Goal: Transaction & Acquisition: Book appointment/travel/reservation

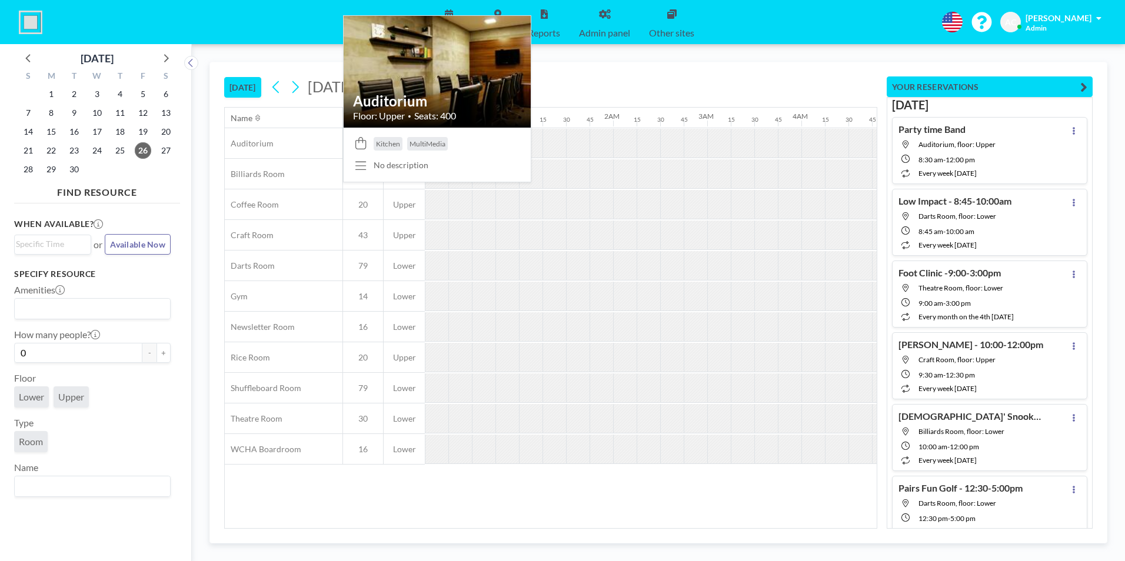
scroll to position [0, 753]
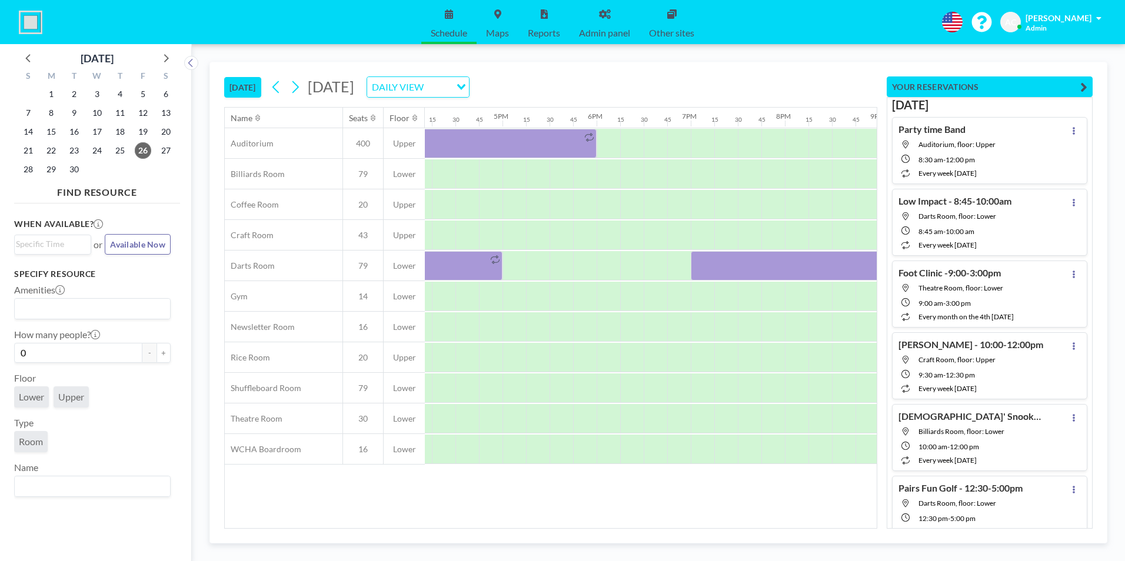
scroll to position [0, 1509]
click at [620, 138] on div at bounding box center [622, 143] width 24 height 29
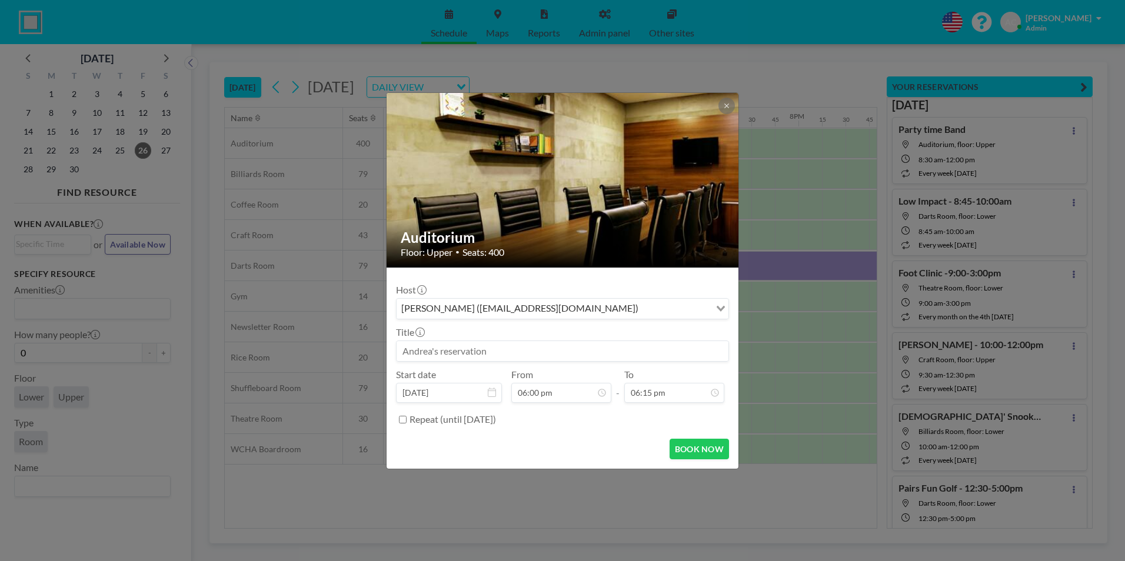
click at [512, 350] on input at bounding box center [563, 351] width 332 height 20
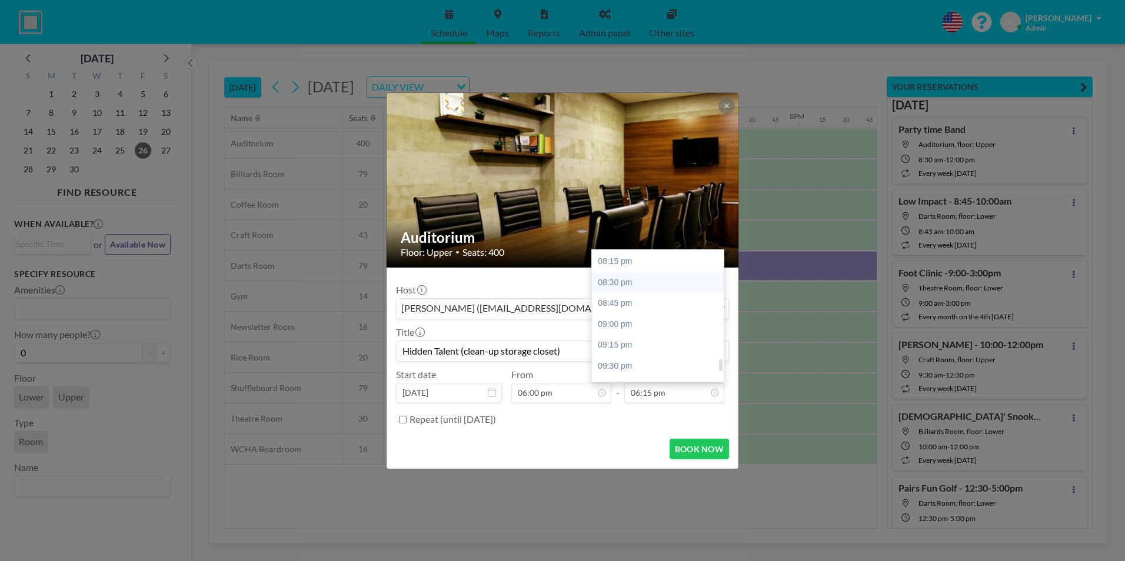
scroll to position [1178, 0]
type input "Hidden Talent (clean-up storage closet)"
click at [657, 335] on div "10:00 pm" at bounding box center [661, 338] width 138 height 21
type input "10:00 pm"
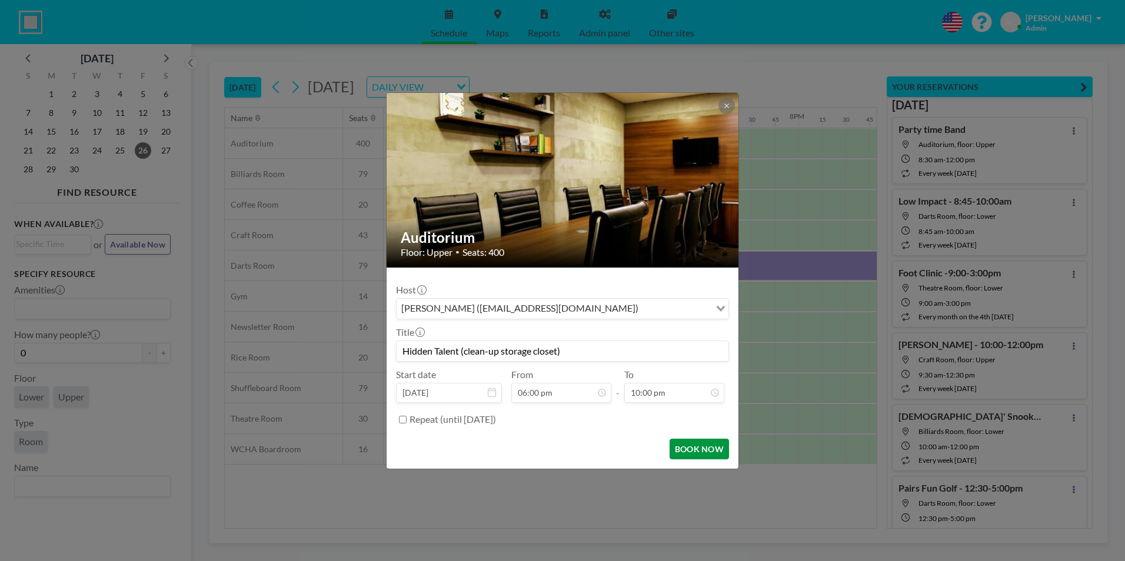
scroll to position [1257, 0]
click at [698, 451] on button "BOOK NOW" at bounding box center [699, 449] width 59 height 21
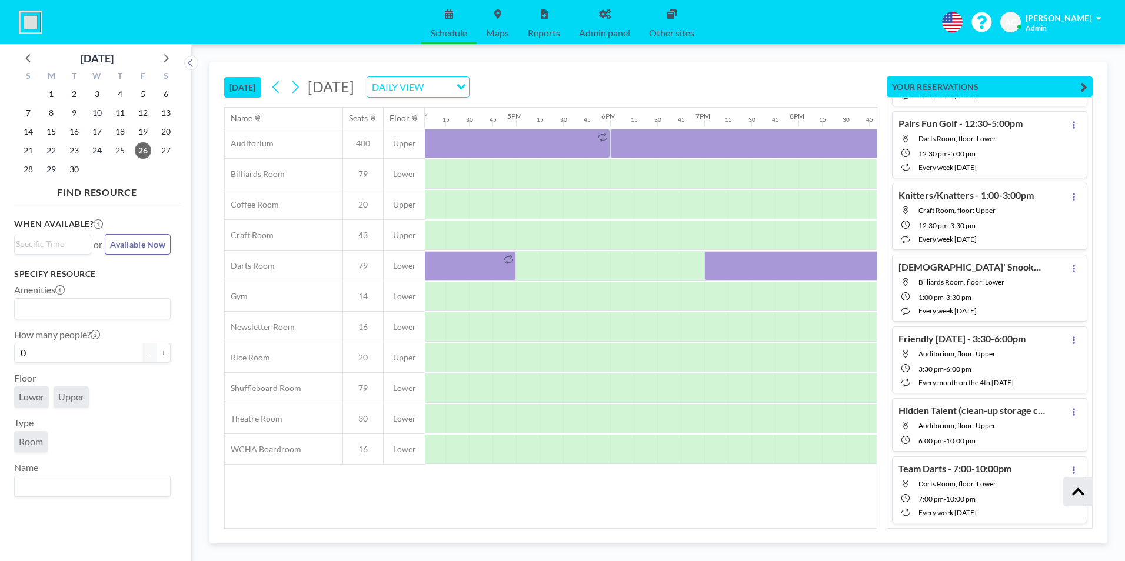
scroll to position [412, 0]
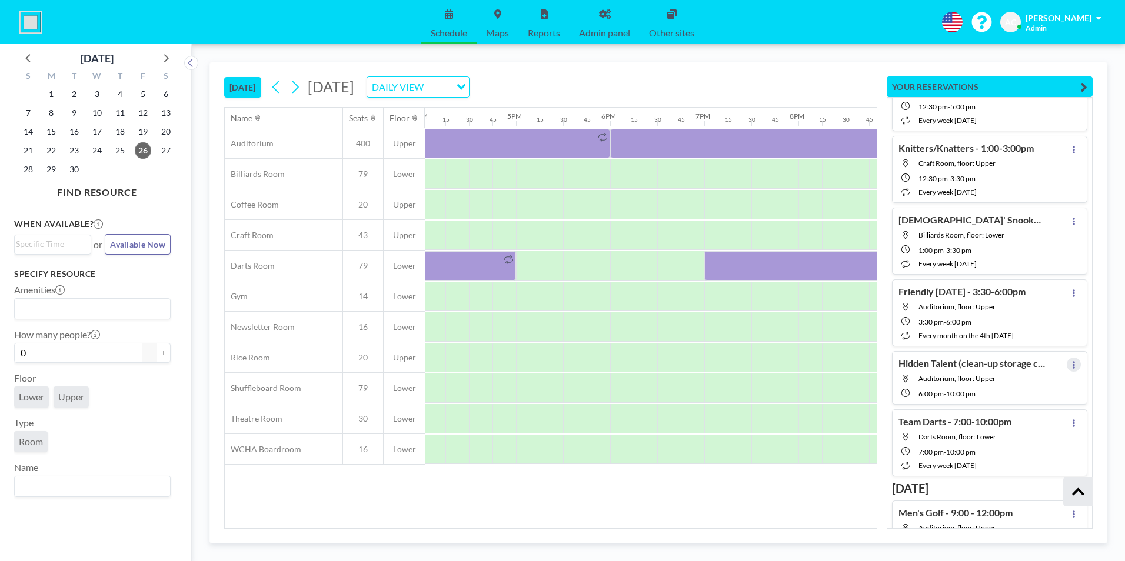
click at [1071, 364] on icon at bounding box center [1073, 365] width 5 height 8
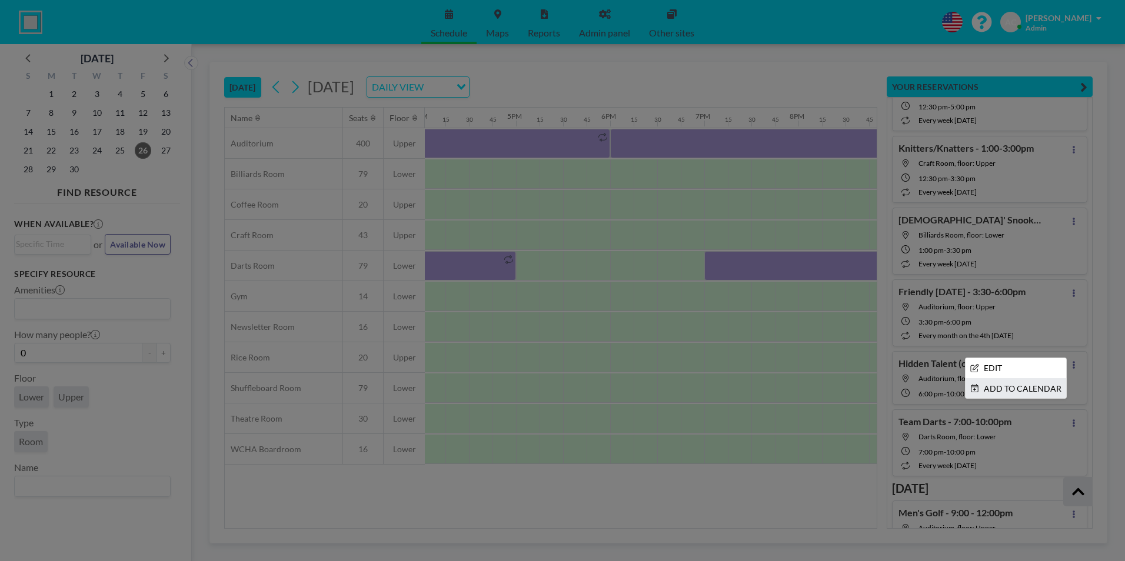
click at [1007, 388] on li "ADD TO CALENDAR" at bounding box center [1015, 389] width 101 height 20
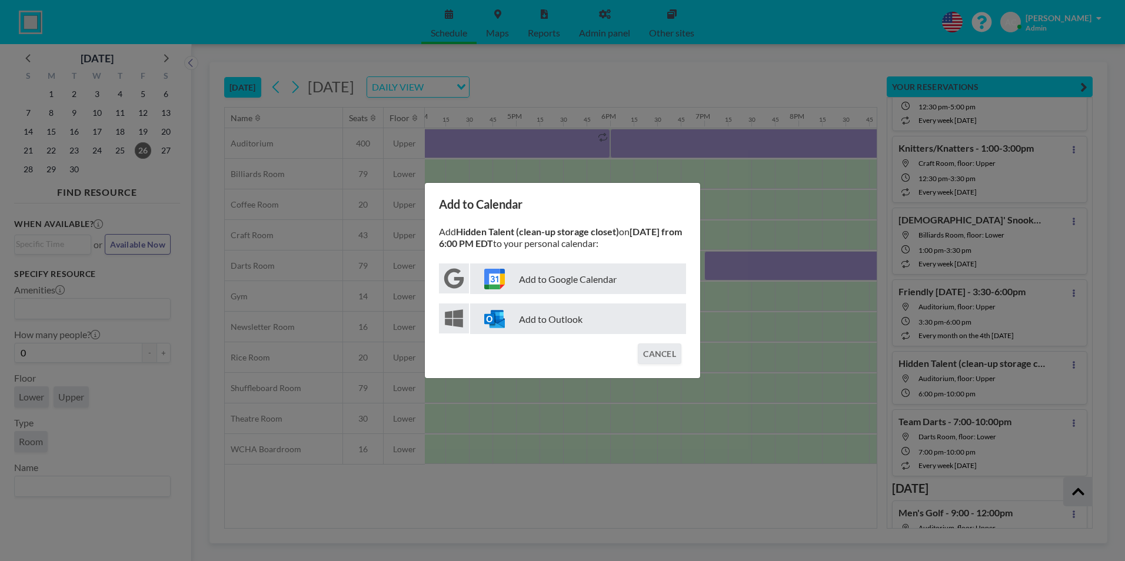
click at [562, 281] on p "Add to Google Calendar" at bounding box center [578, 279] width 216 height 31
